Goal: Information Seeking & Learning: Learn about a topic

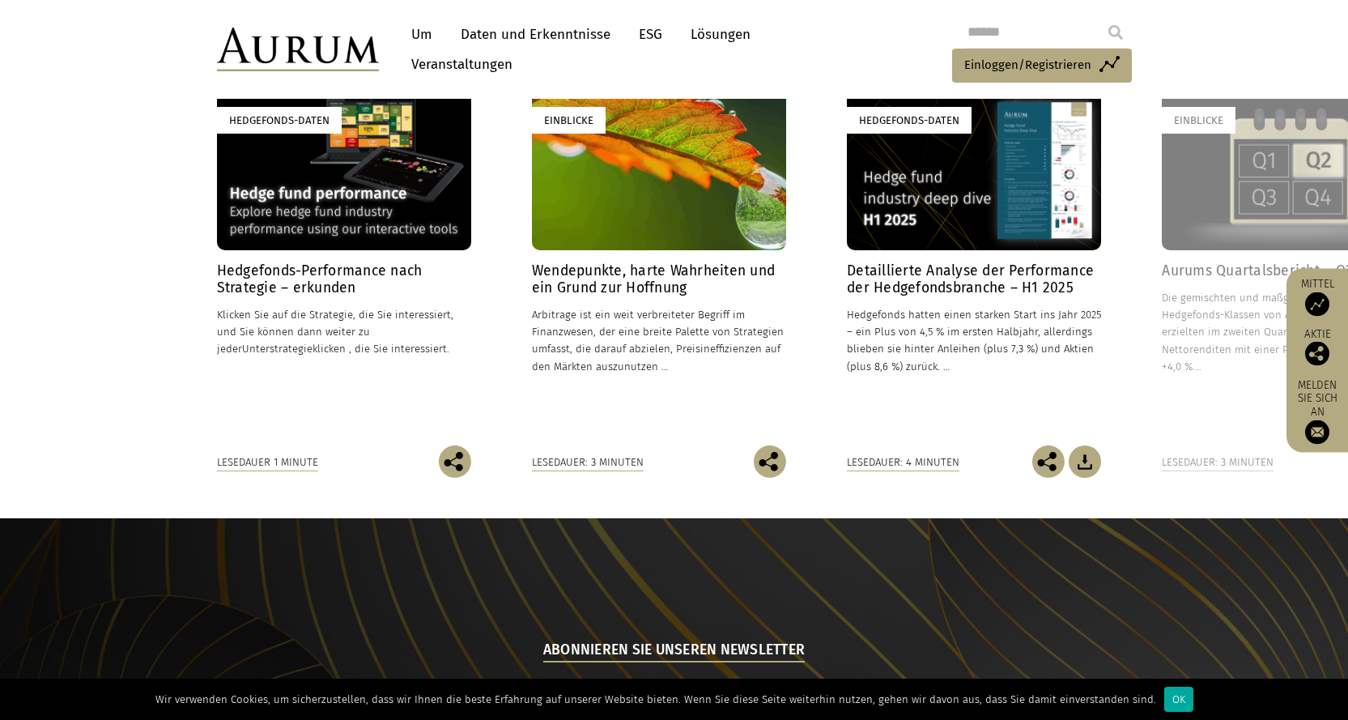
scroll to position [1349, 0]
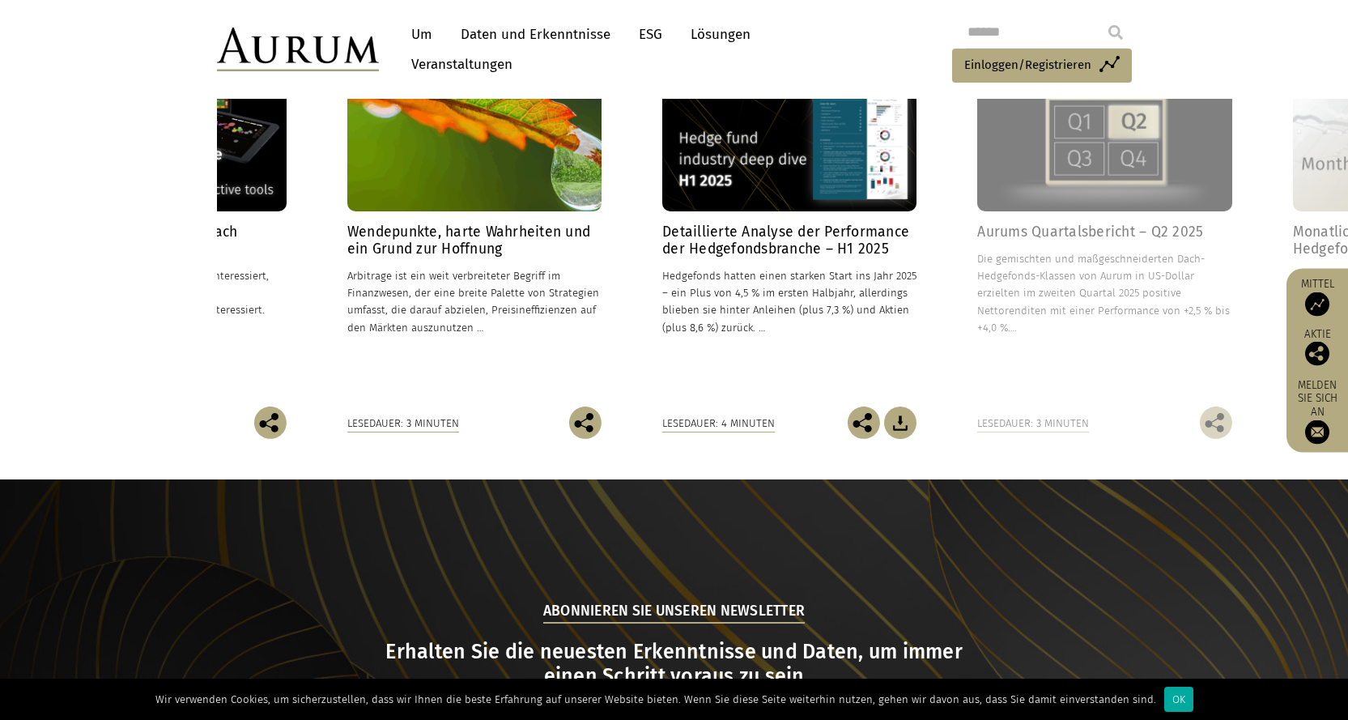
drag, startPoint x: 1171, startPoint y: 361, endPoint x: 1056, endPoint y: 350, distance: 115.5
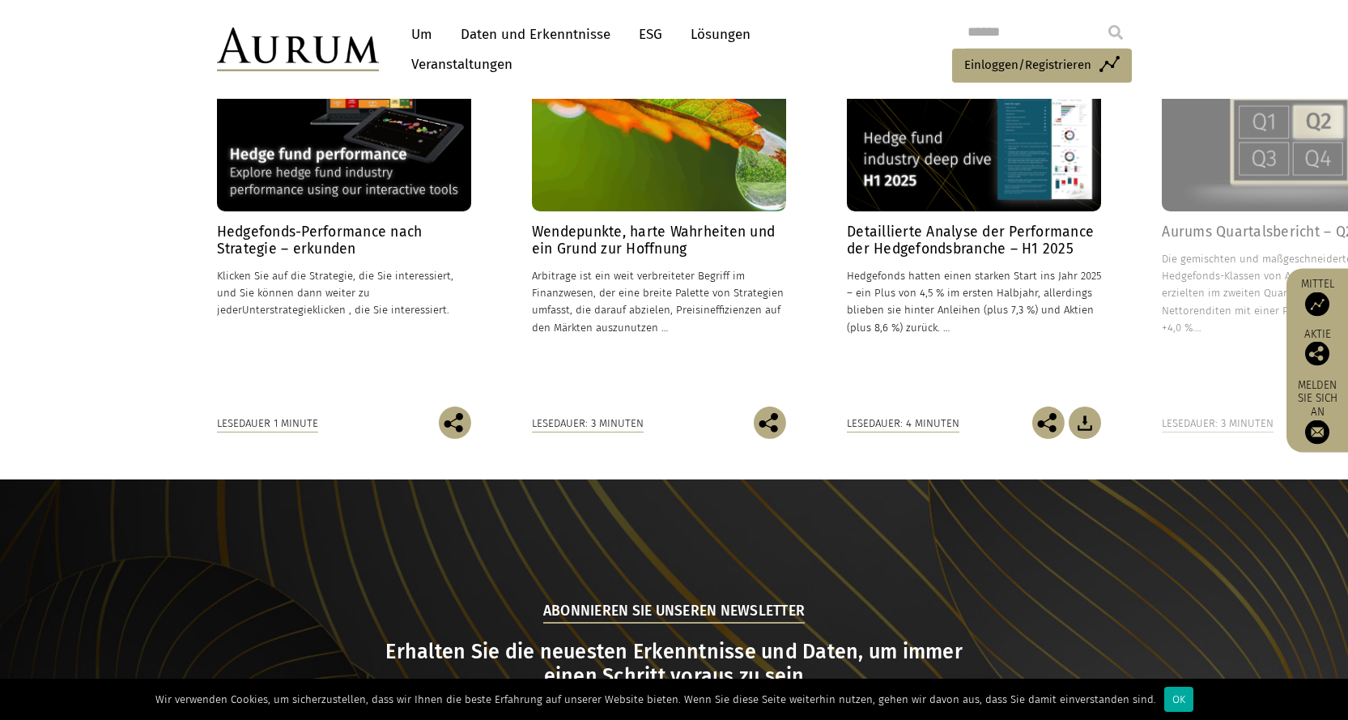
click at [1120, 21] on div at bounding box center [1113, 5] width 32 height 32
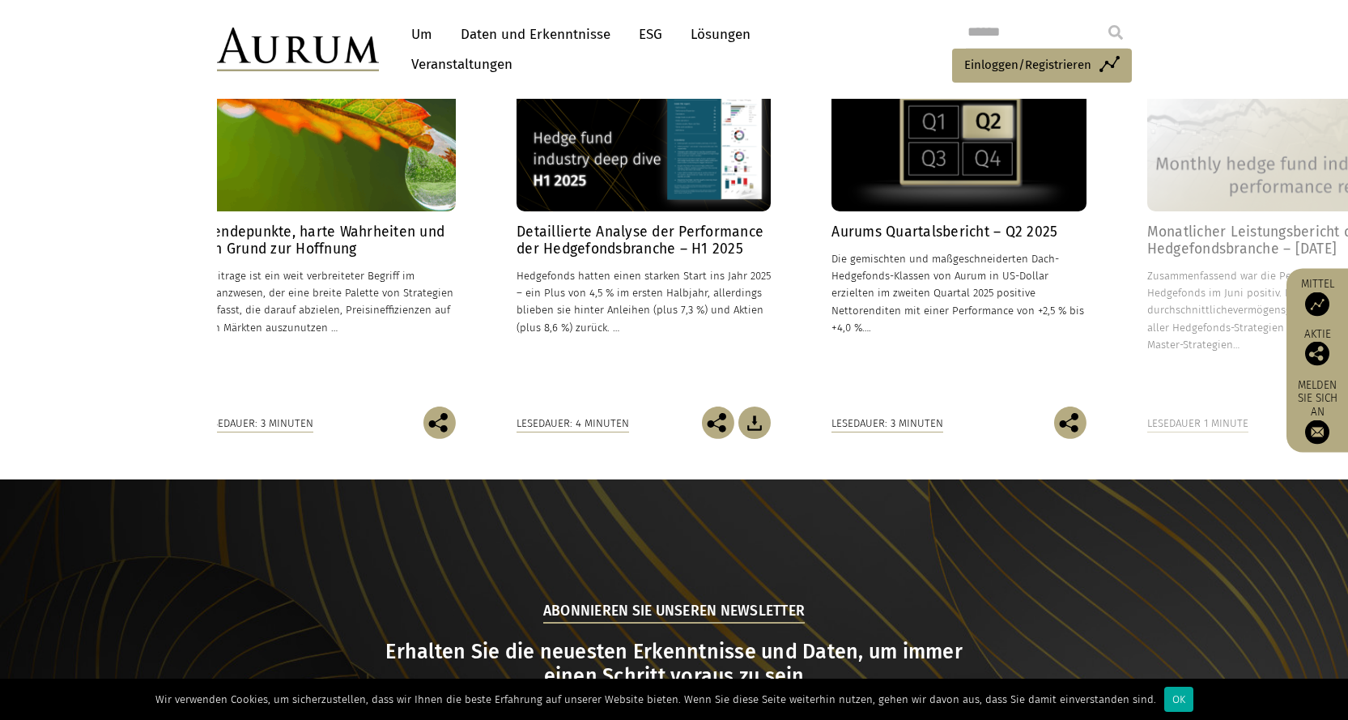
click at [1120, 21] on div at bounding box center [1113, 5] width 32 height 32
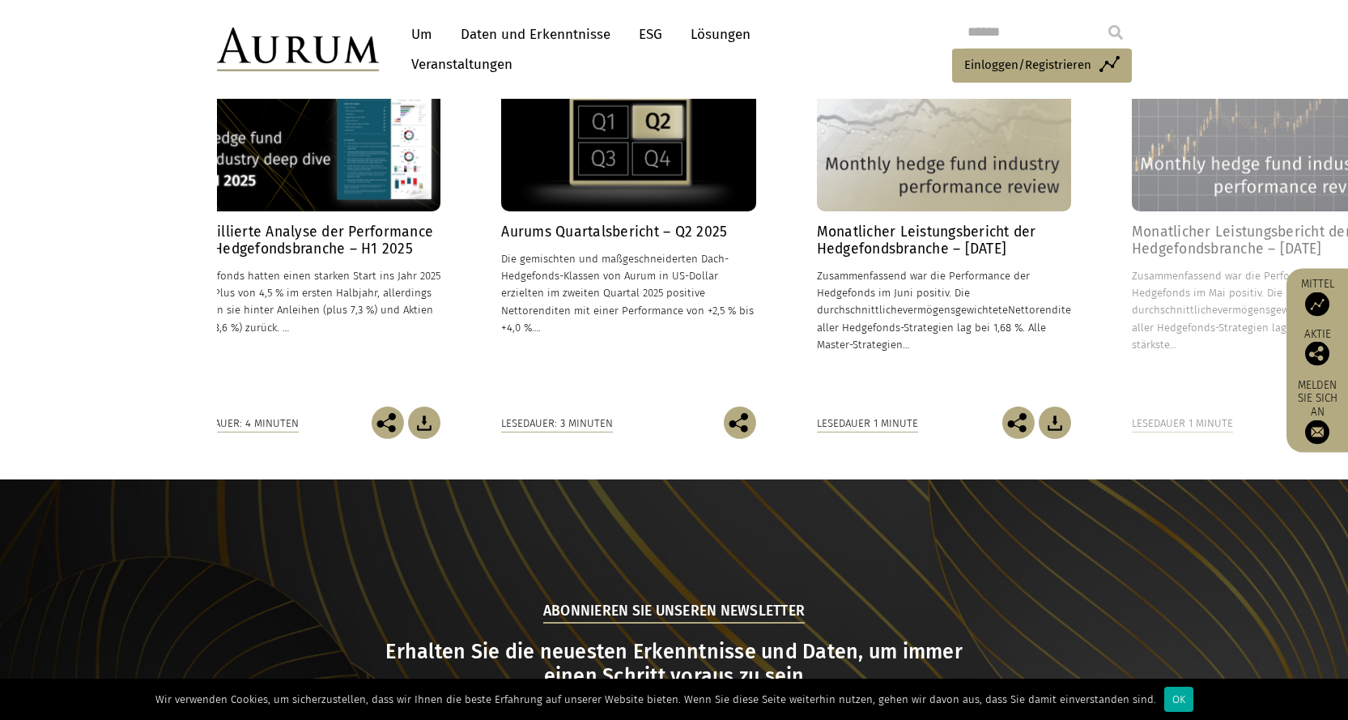
click at [1120, 21] on div at bounding box center [1113, 5] width 32 height 32
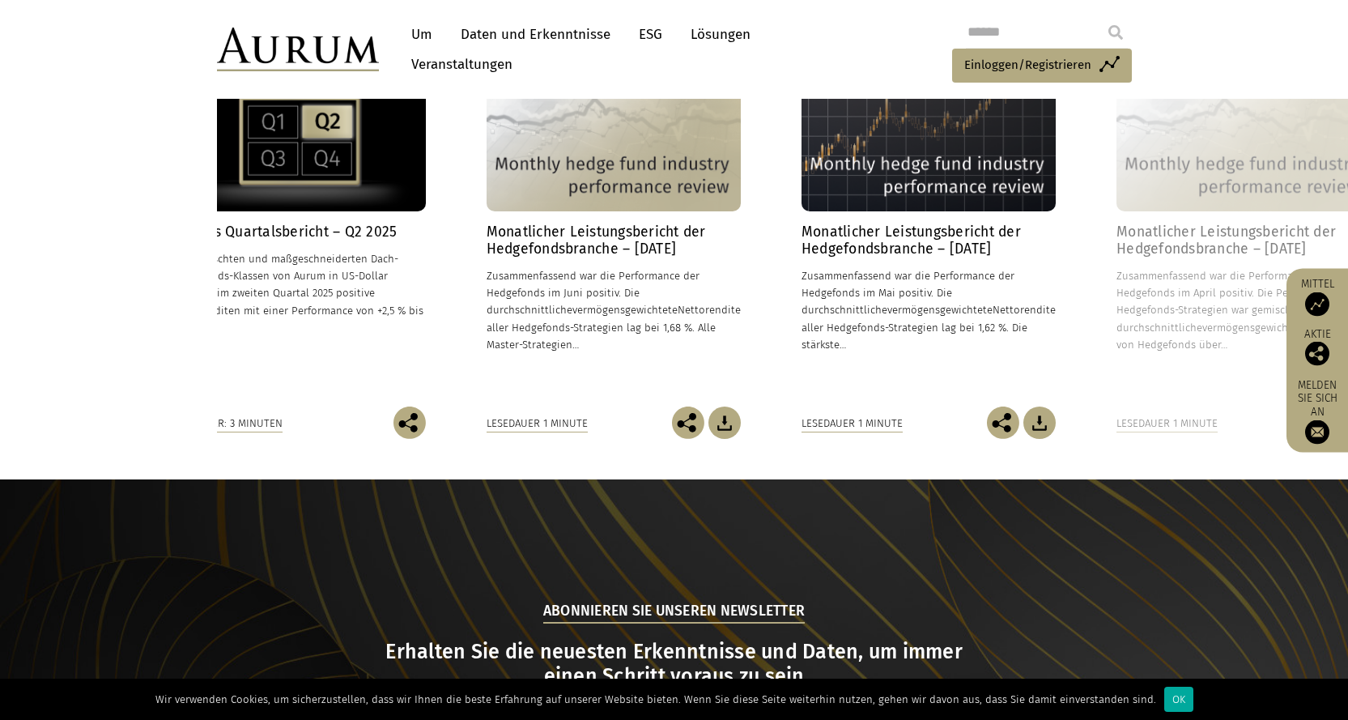
click at [427, 36] on font "Um" at bounding box center [421, 34] width 21 height 17
